Goal: Task Accomplishment & Management: Manage account settings

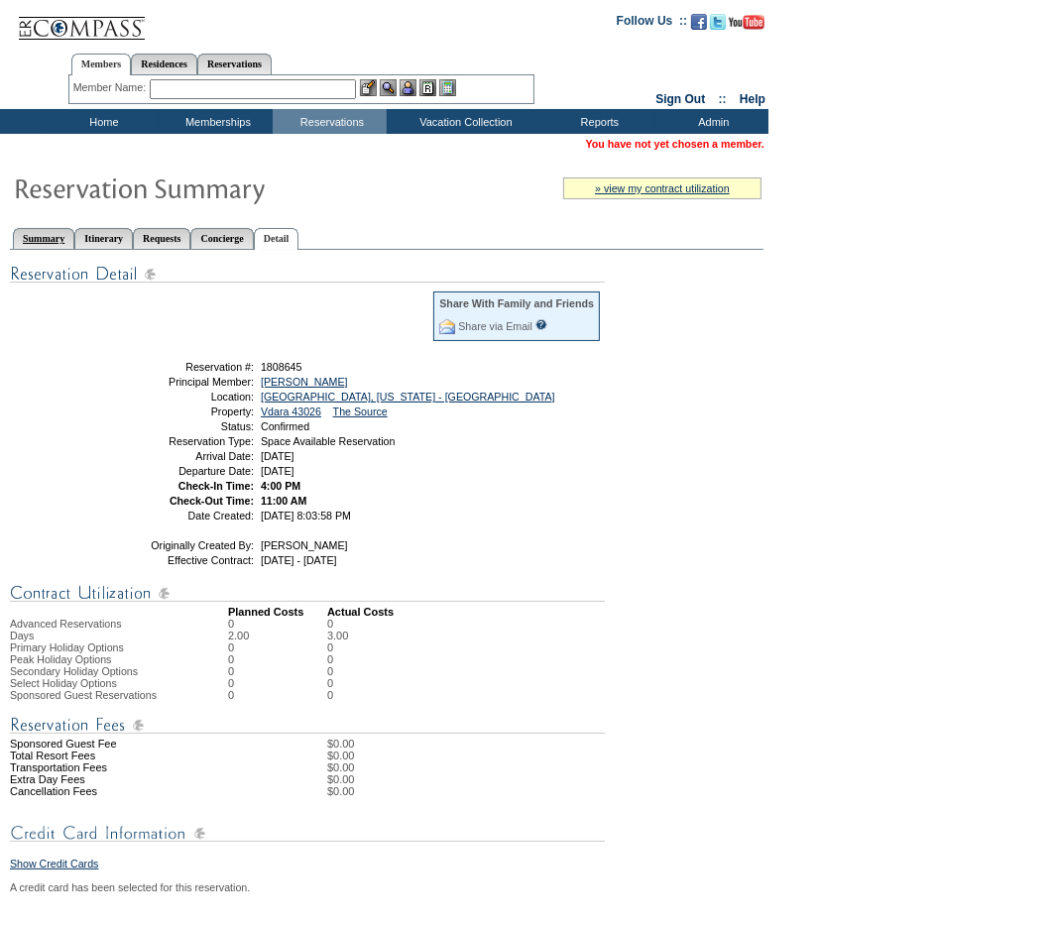
click at [24, 229] on link "Summary" at bounding box center [43, 238] width 61 height 21
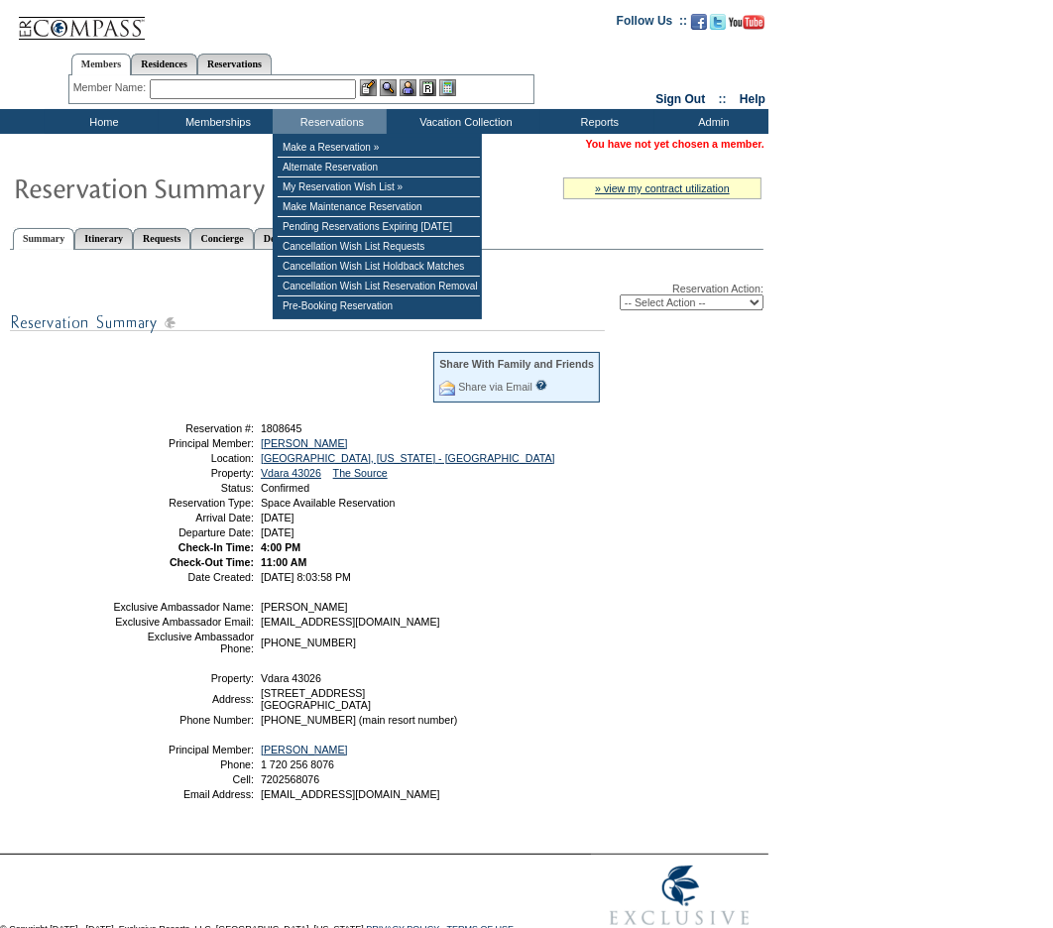
click at [830, 460] on form "Follow Us ::" at bounding box center [526, 477] width 1053 height 954
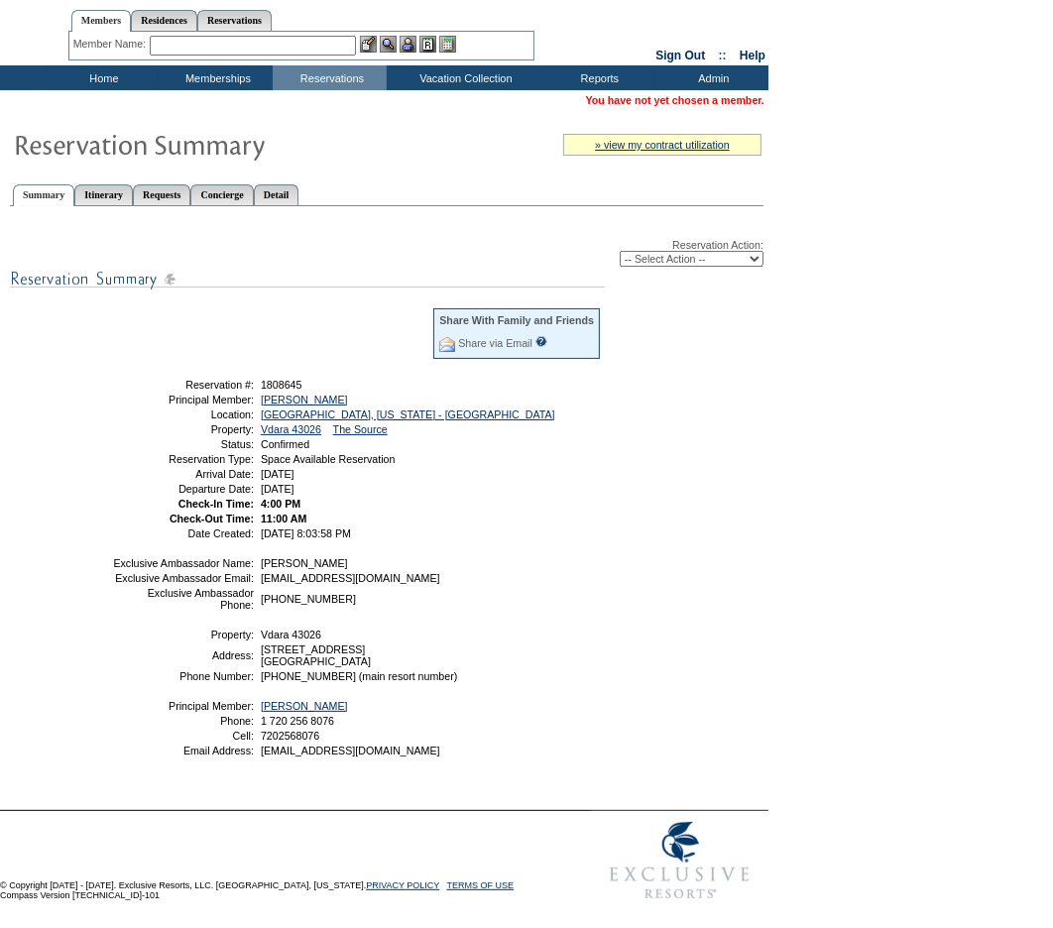
scroll to position [84, 0]
click at [728, 251] on select "-- Select Action -- Modify Reservation Dates Modify Reservation Cost Modify Occ…" at bounding box center [692, 259] width 144 height 16
select select "ChangeOccupancy"
click at [620, 251] on select "-- Select Action -- Modify Reservation Dates Modify Reservation Cost Modify Occ…" at bounding box center [692, 259] width 144 height 16
